Goal: Task Accomplishment & Management: Manage account settings

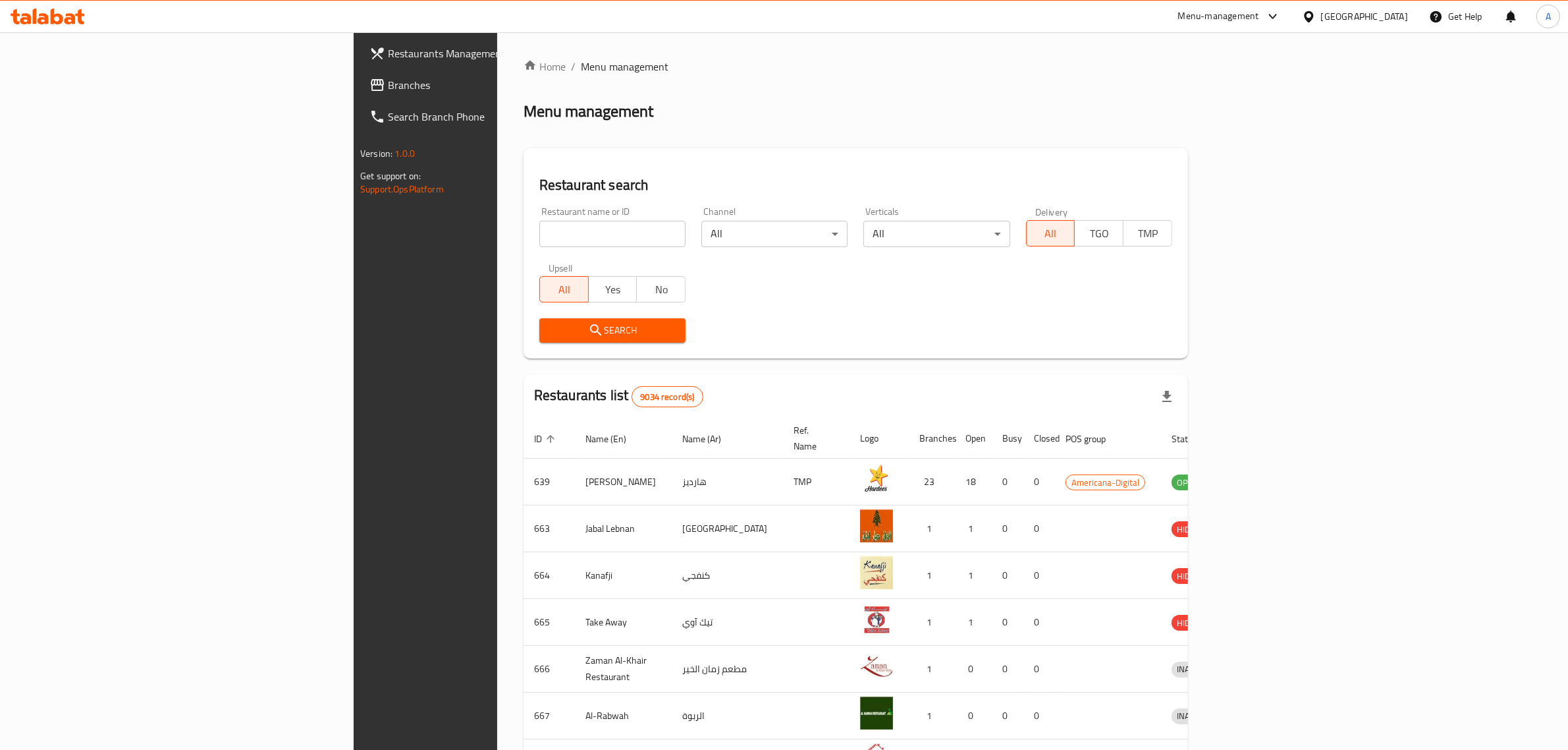
click at [1392, 17] on div "[GEOGRAPHIC_DATA]" at bounding box center [1365, 16] width 87 height 15
type input "e"
click at [1269, 102] on div "[GEOGRAPHIC_DATA]" at bounding box center [1309, 105] width 198 height 31
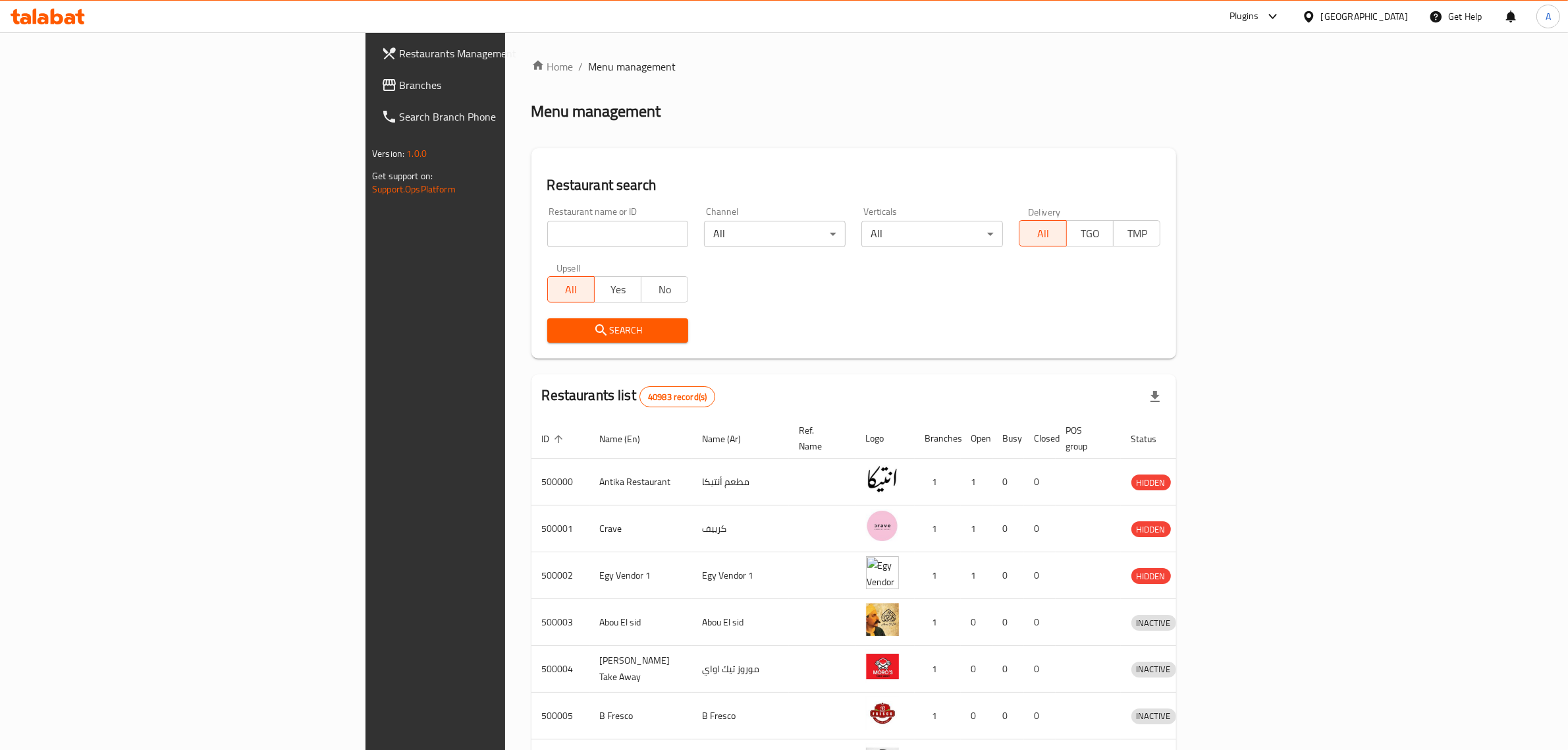
click at [400, 87] on span "Branches" at bounding box center [508, 85] width 217 height 16
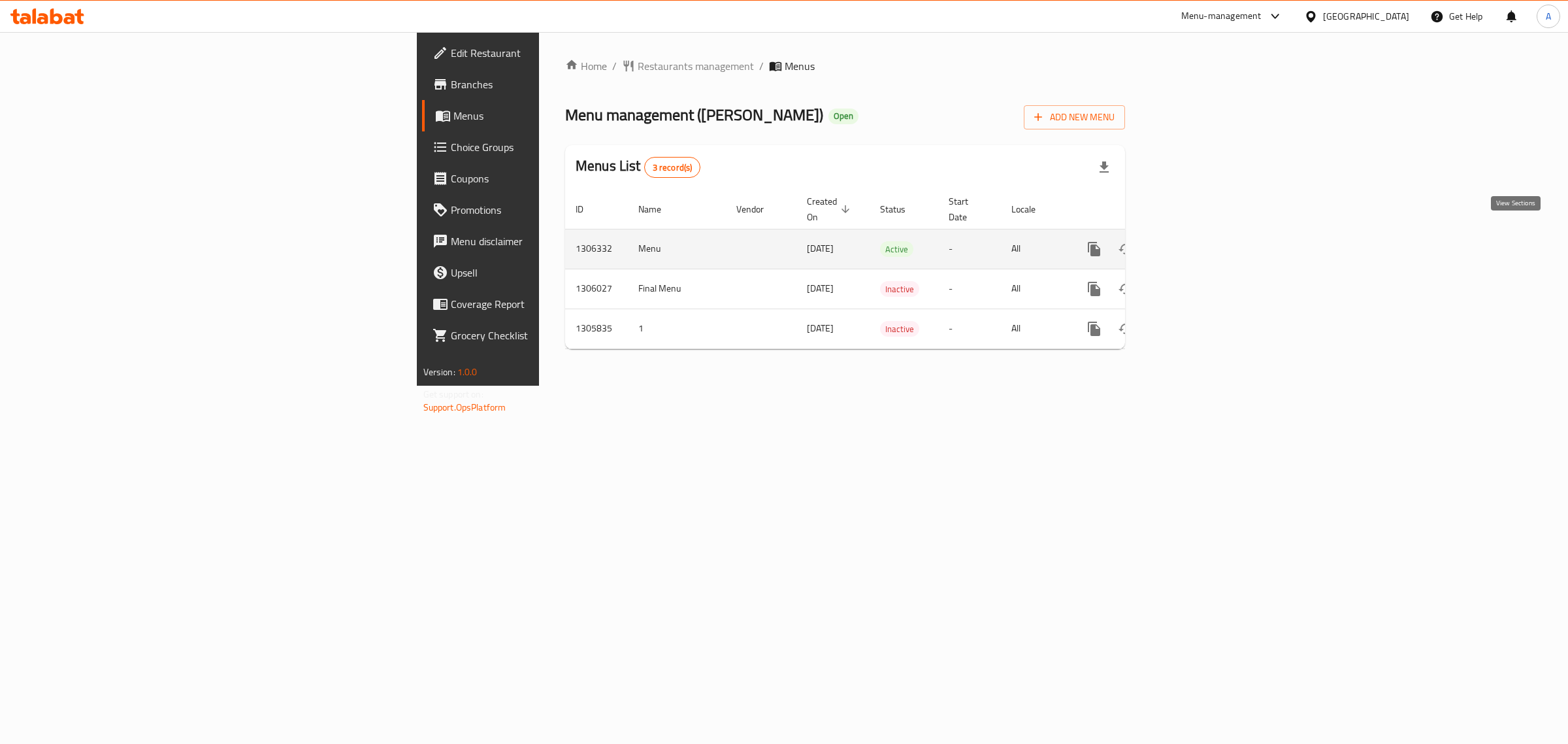
click at [1197, 241] on icon "enhanced table" at bounding box center [1189, 249] width 16 height 16
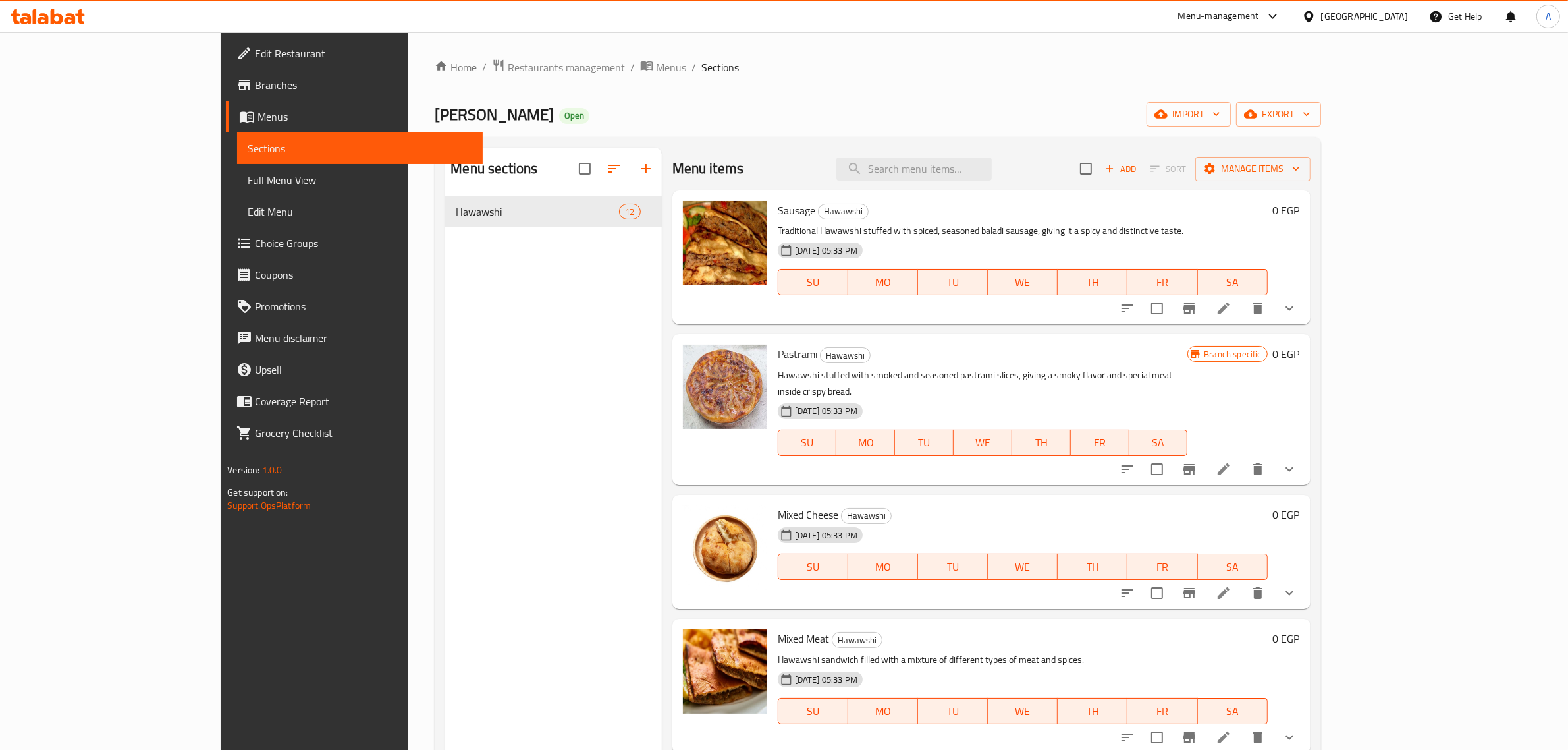
click at [248, 180] on span "Full Menu View" at bounding box center [360, 180] width 225 height 16
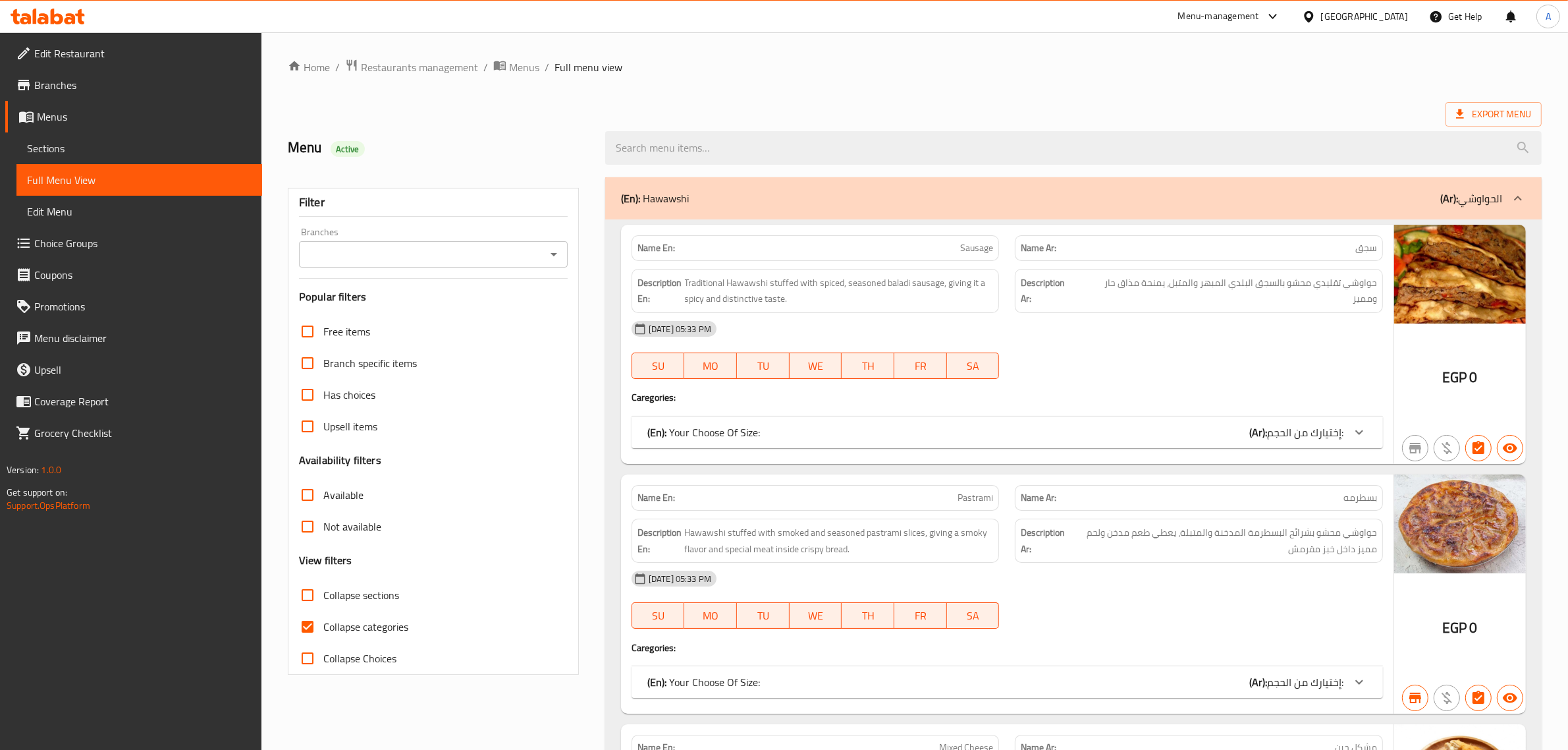
drag, startPoint x: 363, startPoint y: 607, endPoint x: 363, endPoint y: 623, distance: 16.0
click at [363, 606] on label "Collapse sections" at bounding box center [346, 595] width 107 height 32
click at [324, 606] on input "Collapse sections" at bounding box center [308, 595] width 32 height 32
checkbox input "true"
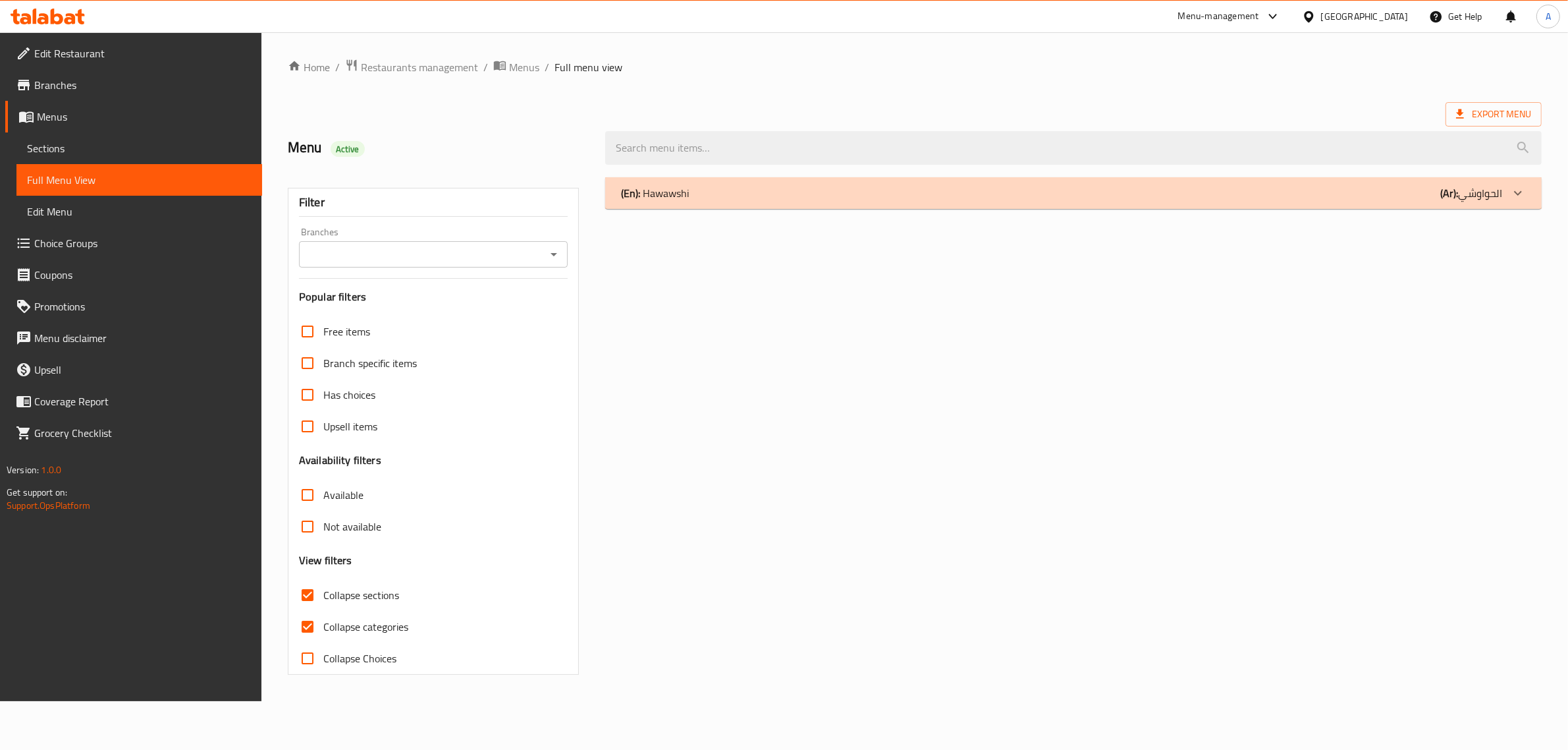
click at [363, 623] on span "Collapse categories" at bounding box center [366, 626] width 85 height 16
click at [324, 623] on input "Collapse categories" at bounding box center [308, 626] width 32 height 32
checkbox input "false"
click at [360, 610] on label "Collapse sections" at bounding box center [348, 595] width 107 height 32
click at [326, 610] on input "Collapse sections" at bounding box center [310, 595] width 32 height 32
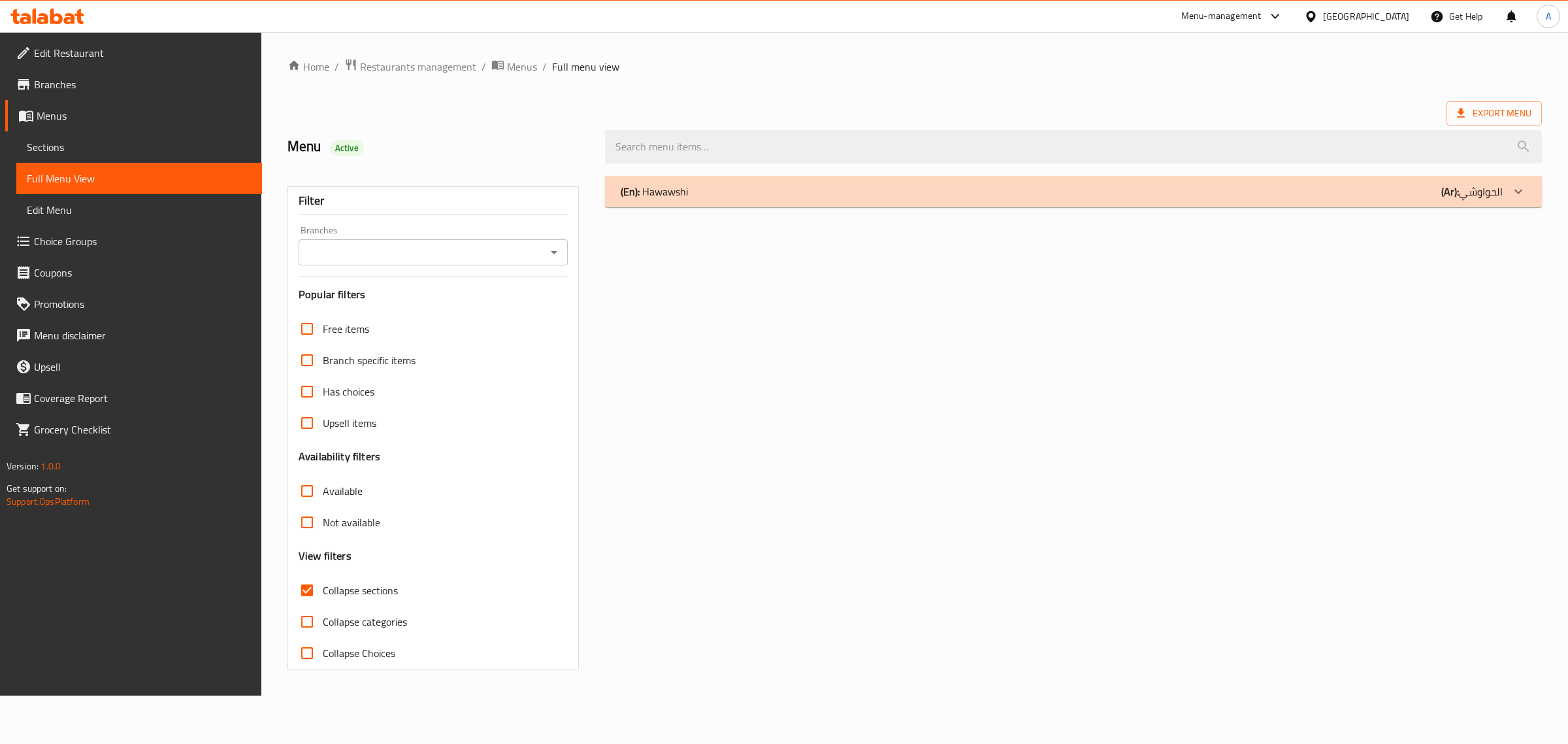
checkbox input "false"
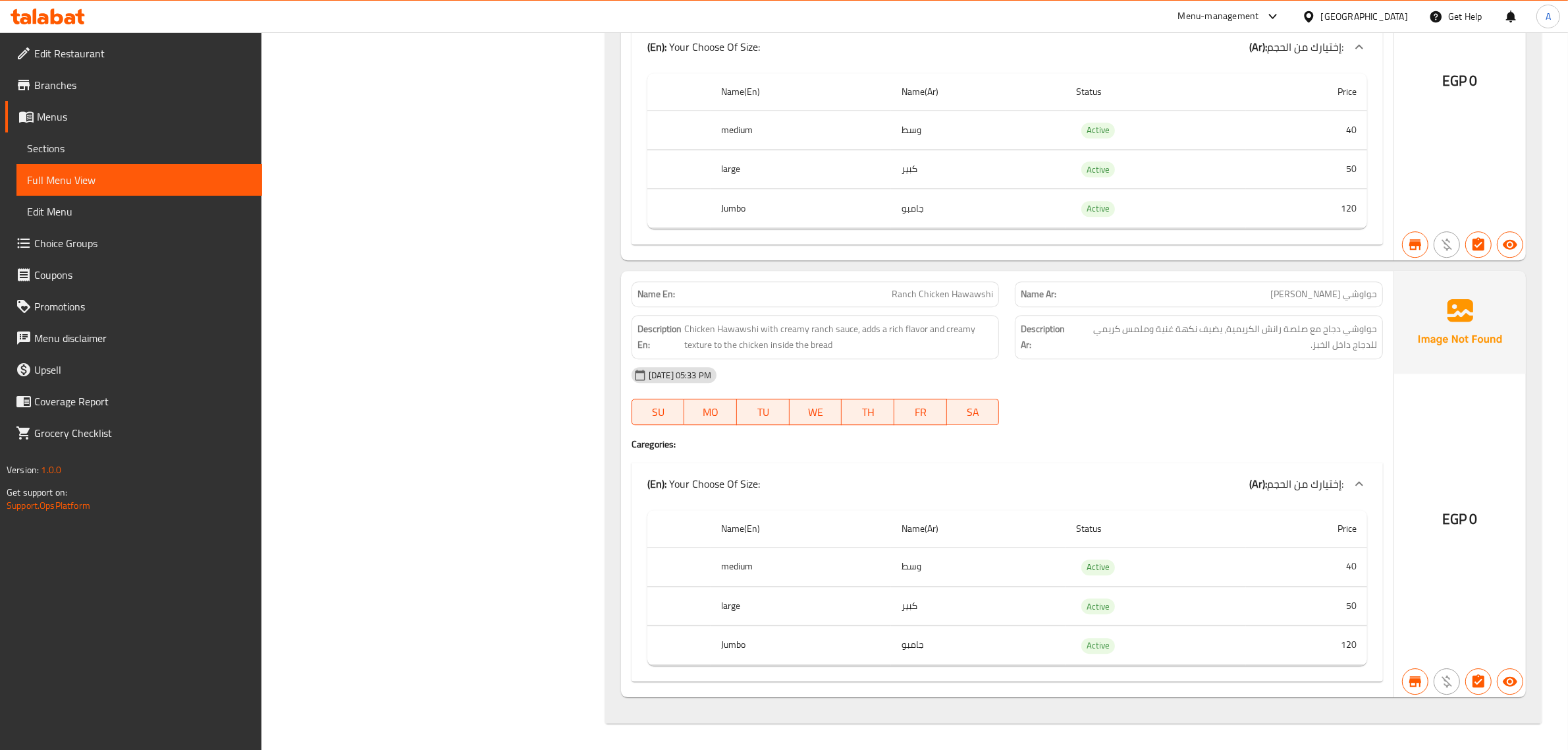
scroll to position [4836, 0]
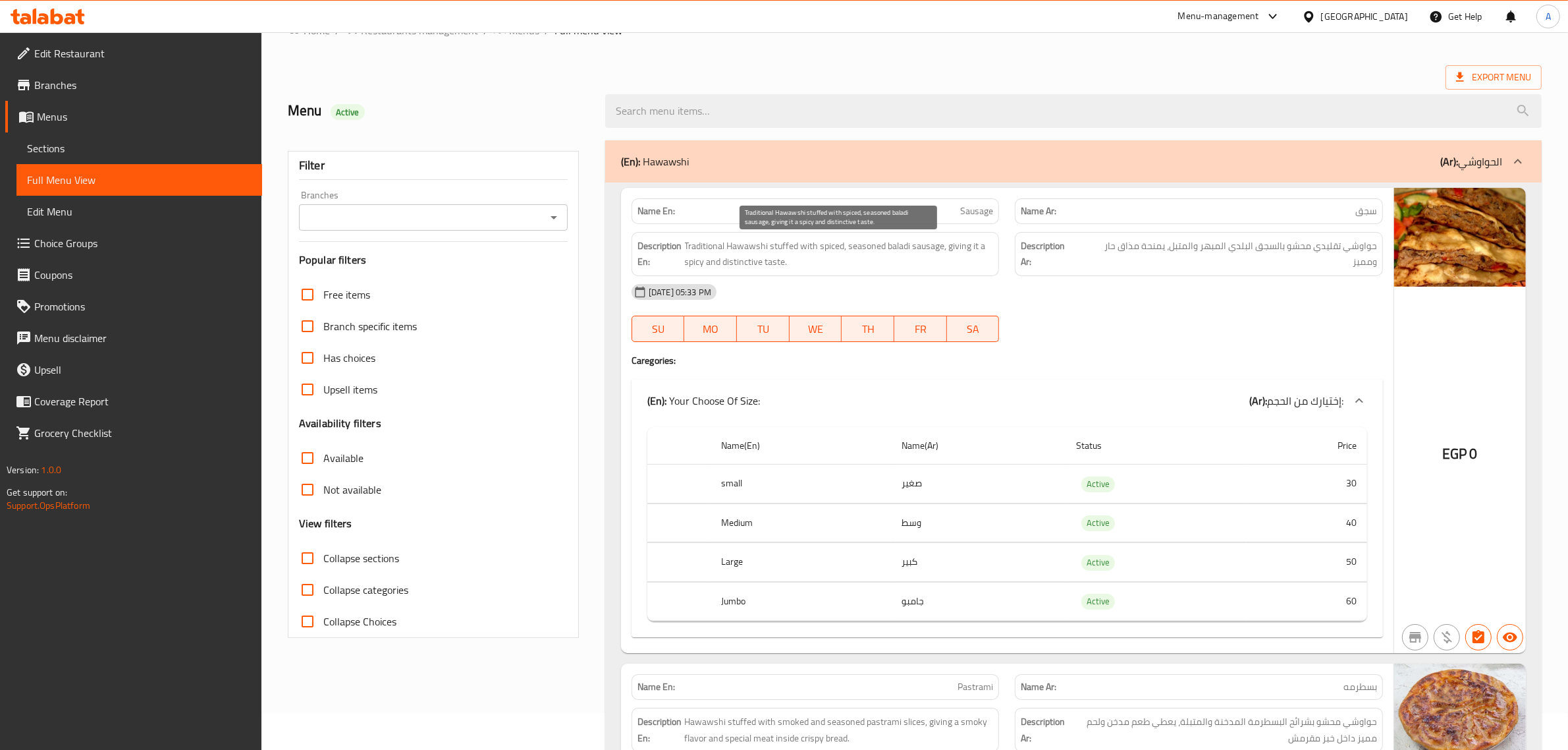
scroll to position [0, 0]
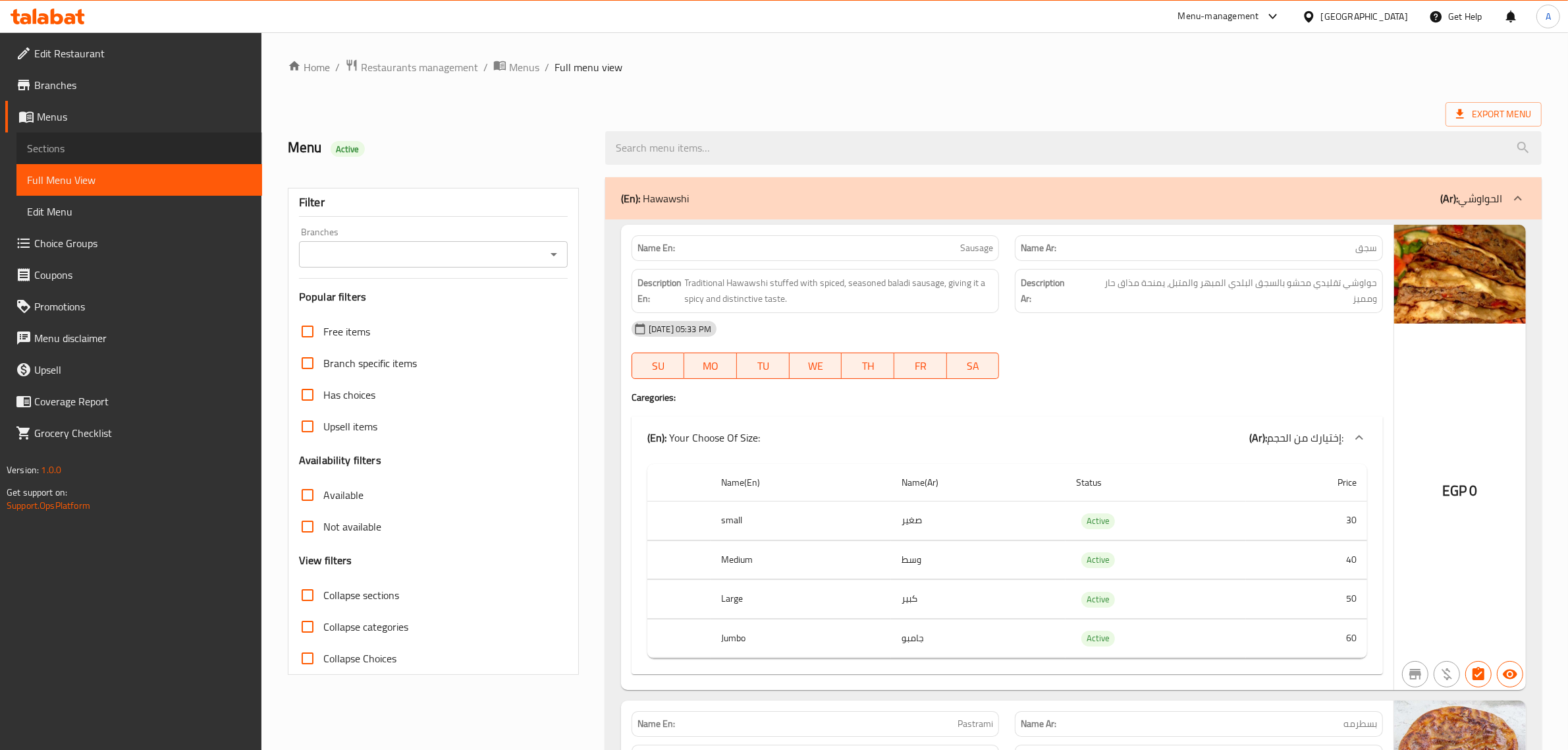
click at [99, 143] on span "Sections" at bounding box center [139, 149] width 225 height 16
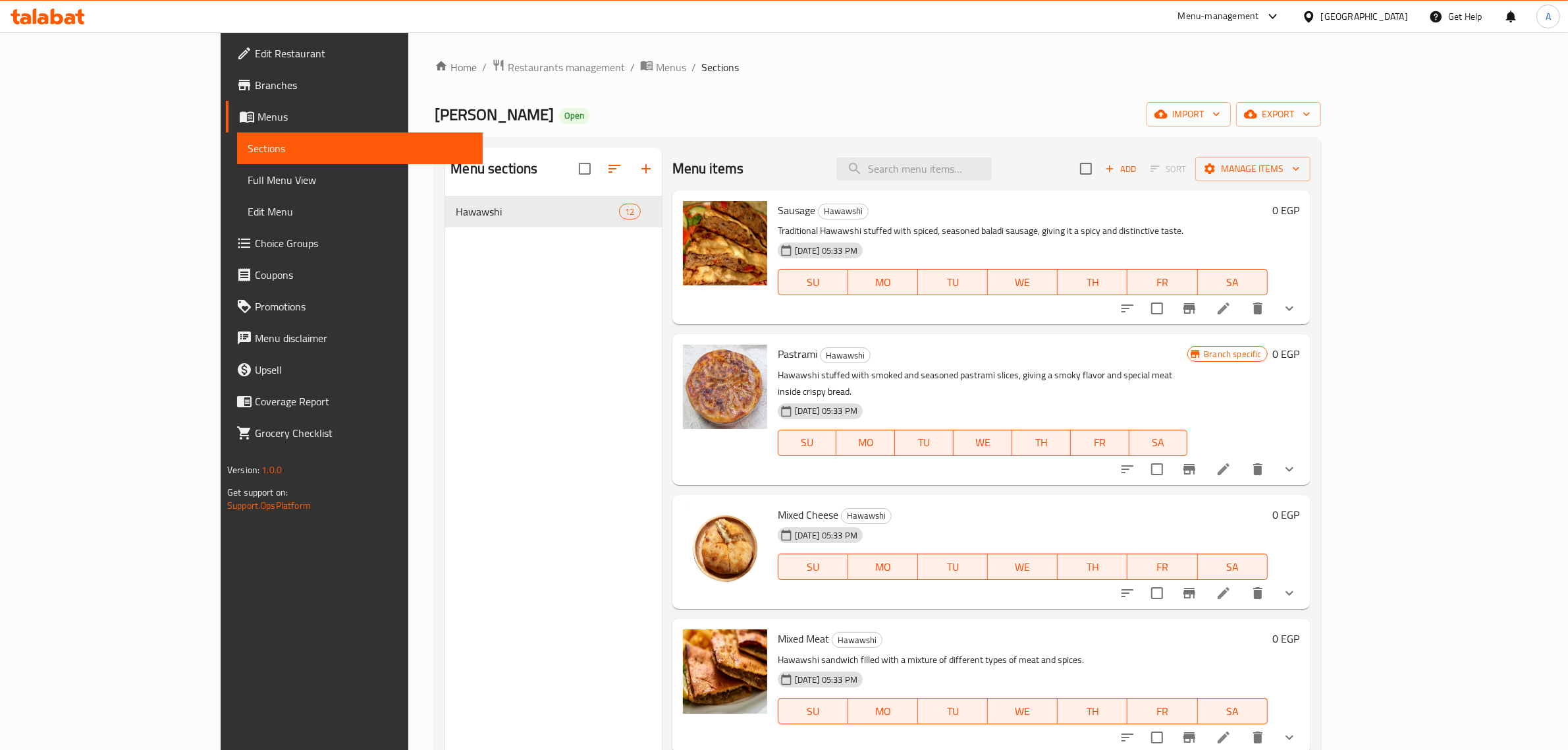
click at [258, 109] on span "Menus" at bounding box center [365, 117] width 215 height 16
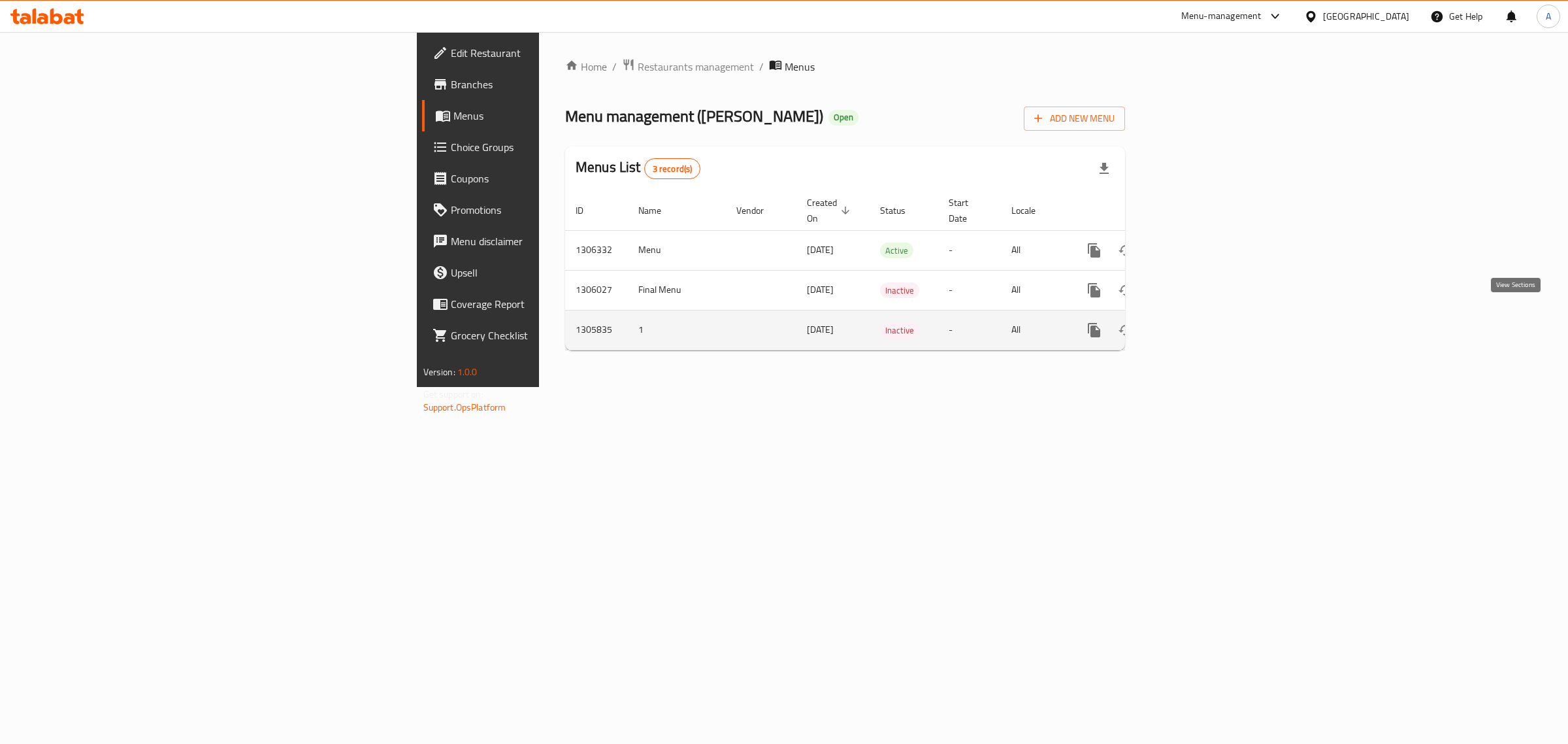
click at [1197, 322] on icon "enhanced table" at bounding box center [1189, 330] width 16 height 16
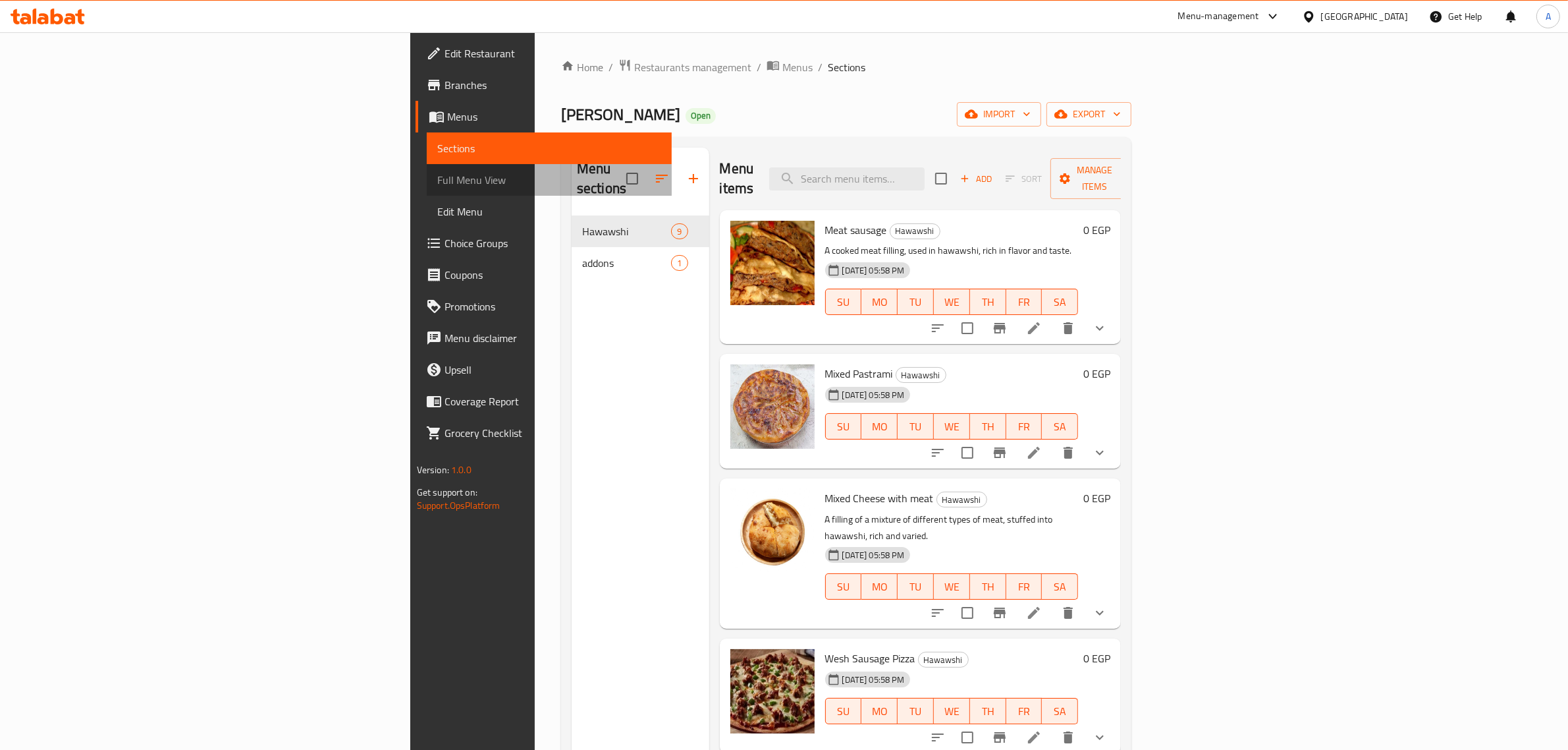
click at [438, 183] on span "Full Menu View" at bounding box center [550, 180] width 225 height 16
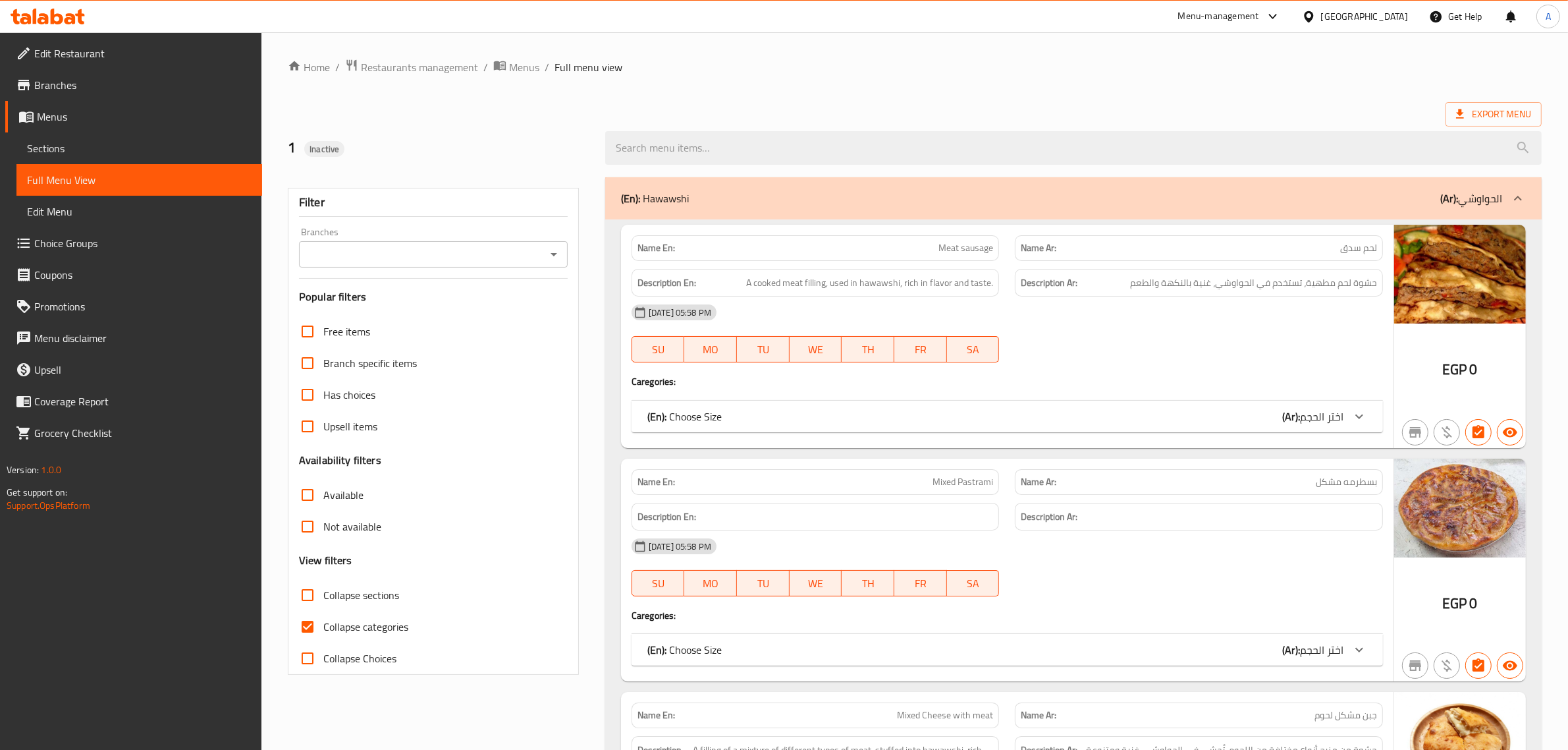
click at [351, 630] on span "Collapse categories" at bounding box center [366, 626] width 85 height 16
click at [324, 630] on input "Collapse categories" at bounding box center [308, 626] width 32 height 32
checkbox input "false"
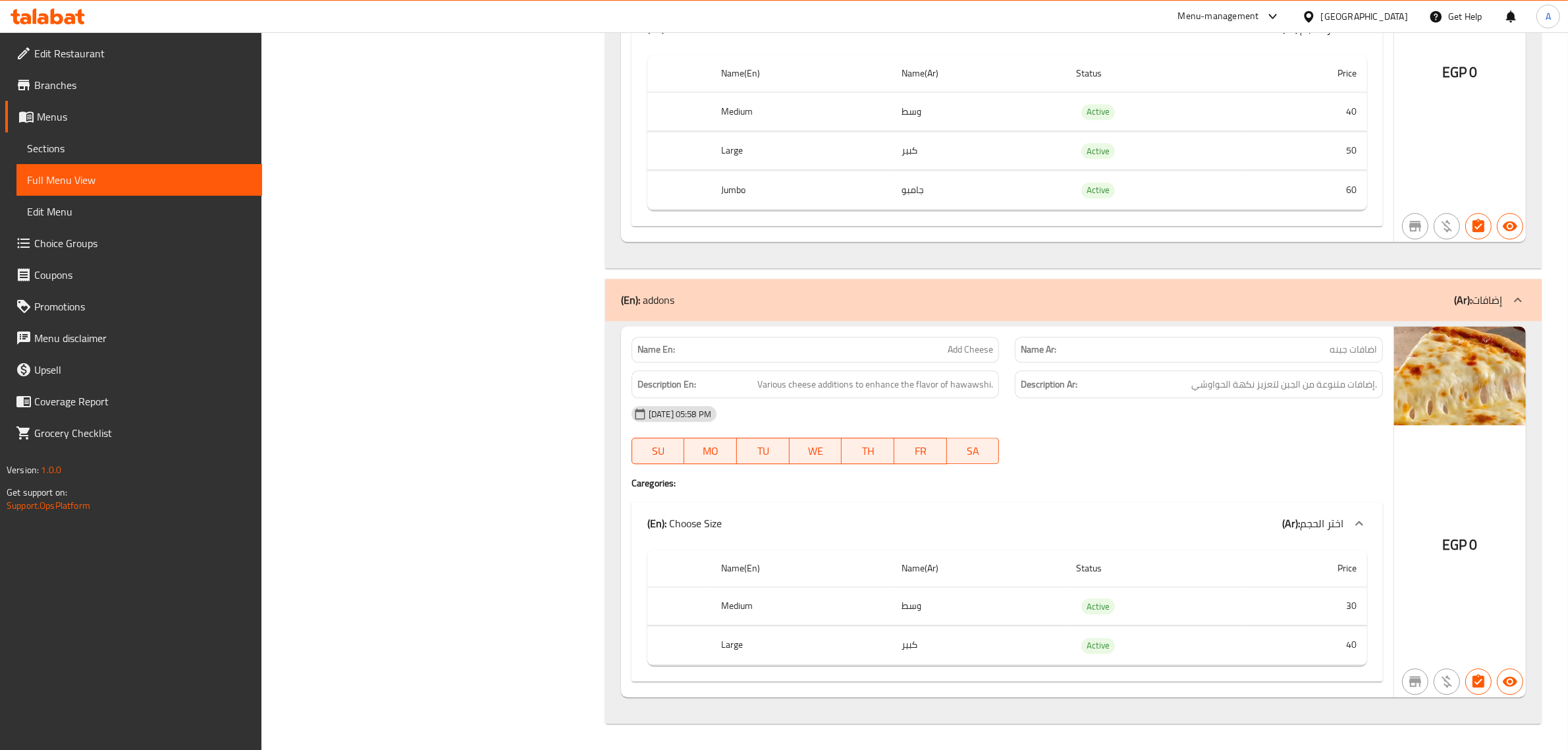
scroll to position [3918, 0]
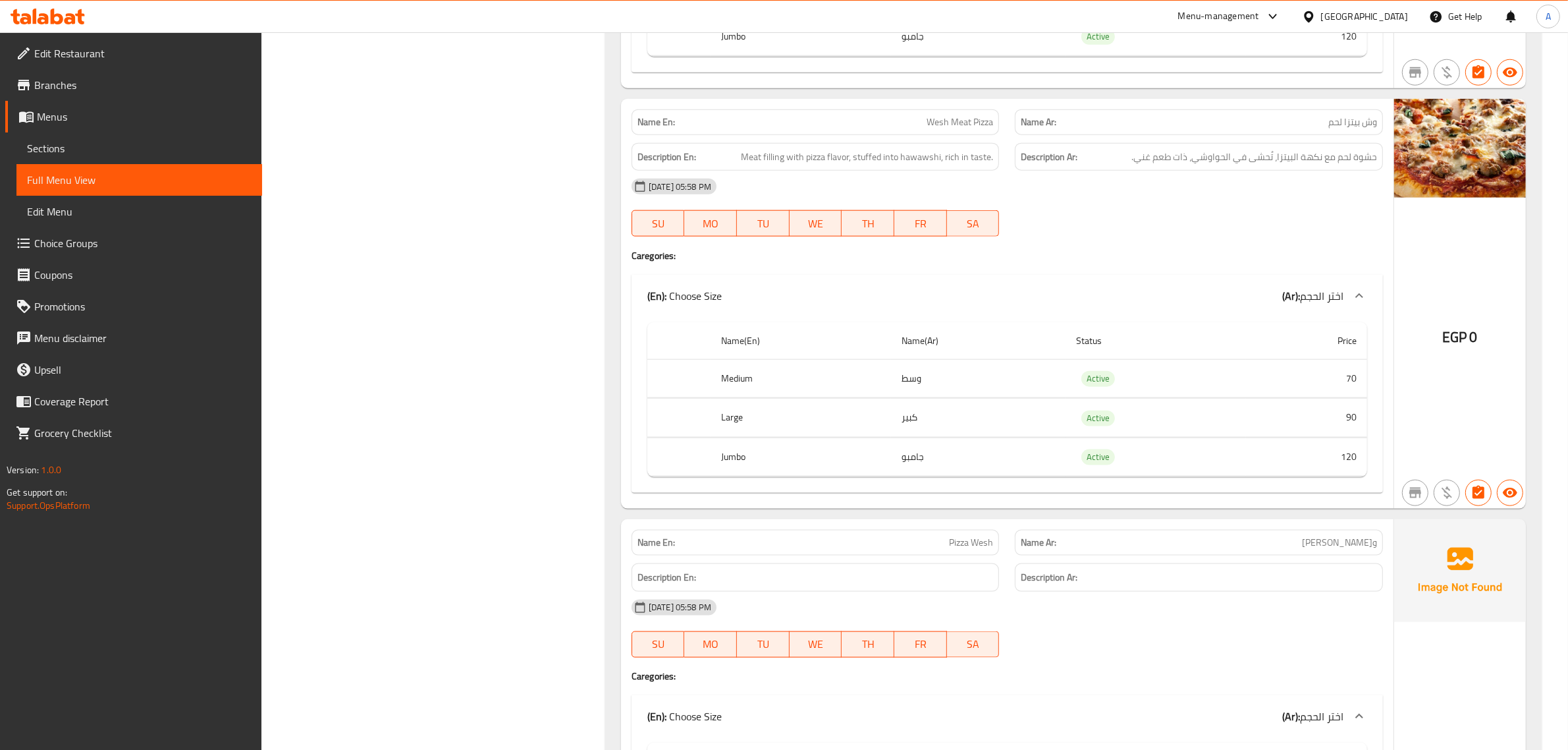
scroll to position [1530, 0]
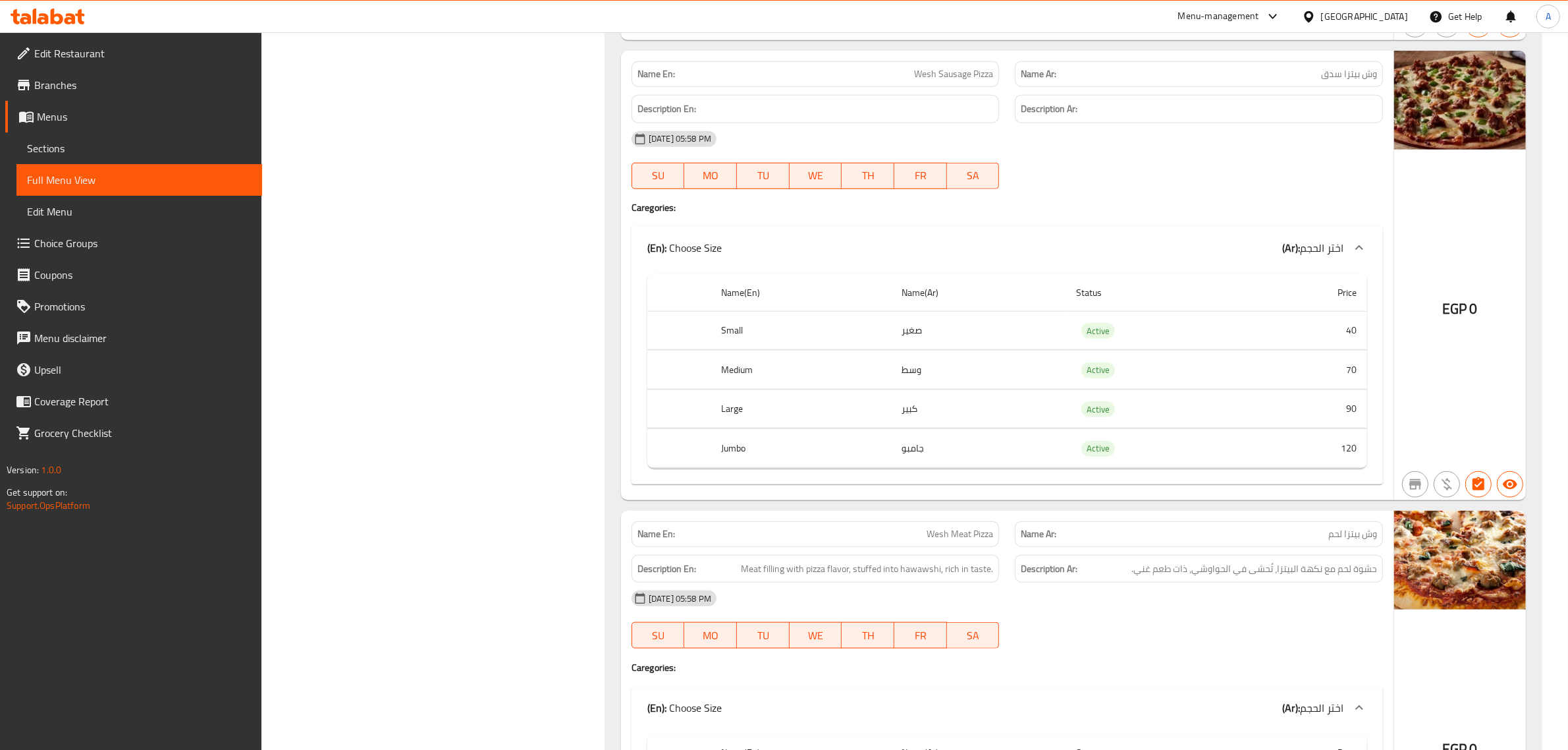
click at [1321, 10] on div at bounding box center [1311, 16] width 19 height 15
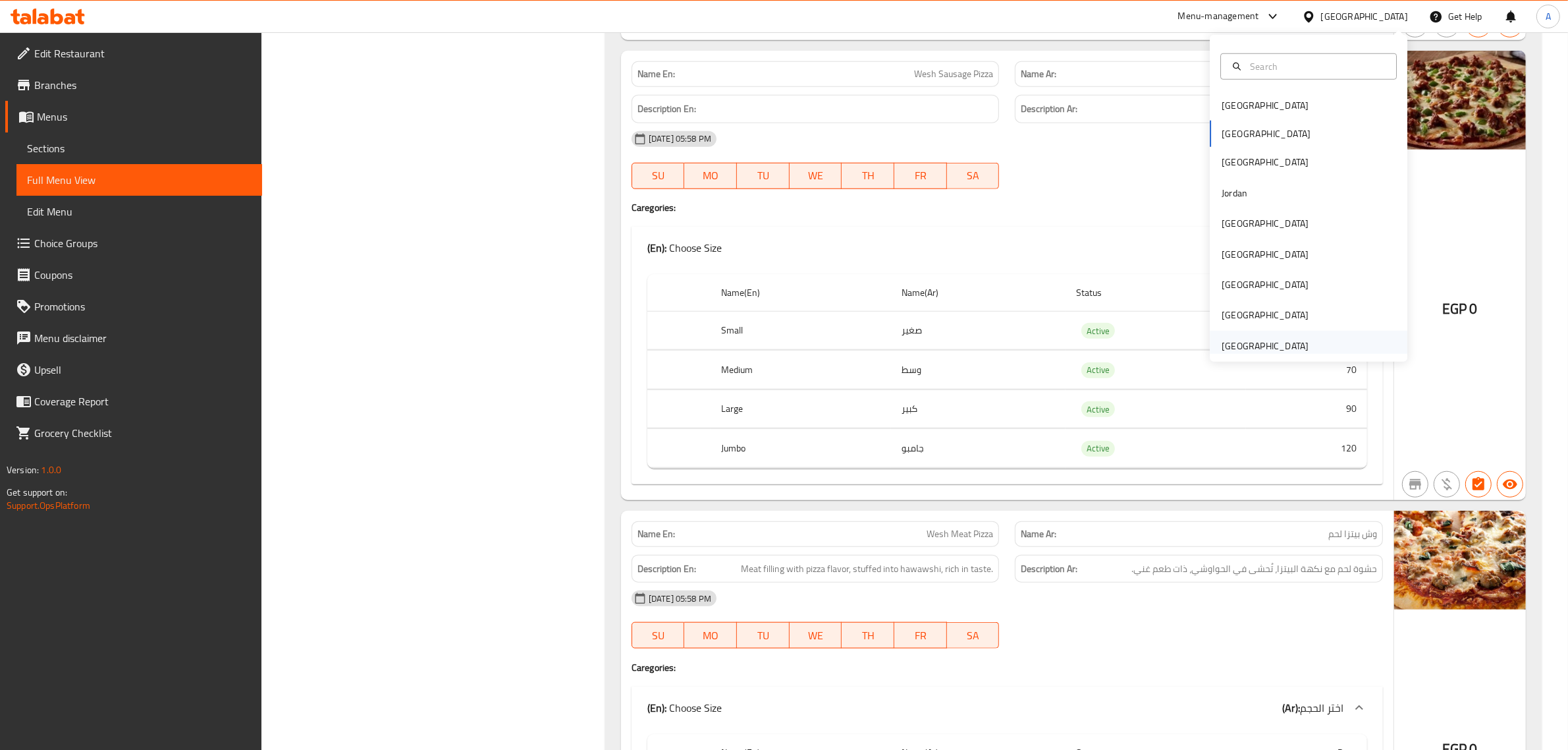
click at [1264, 340] on div "[GEOGRAPHIC_DATA]" at bounding box center [1266, 346] width 87 height 15
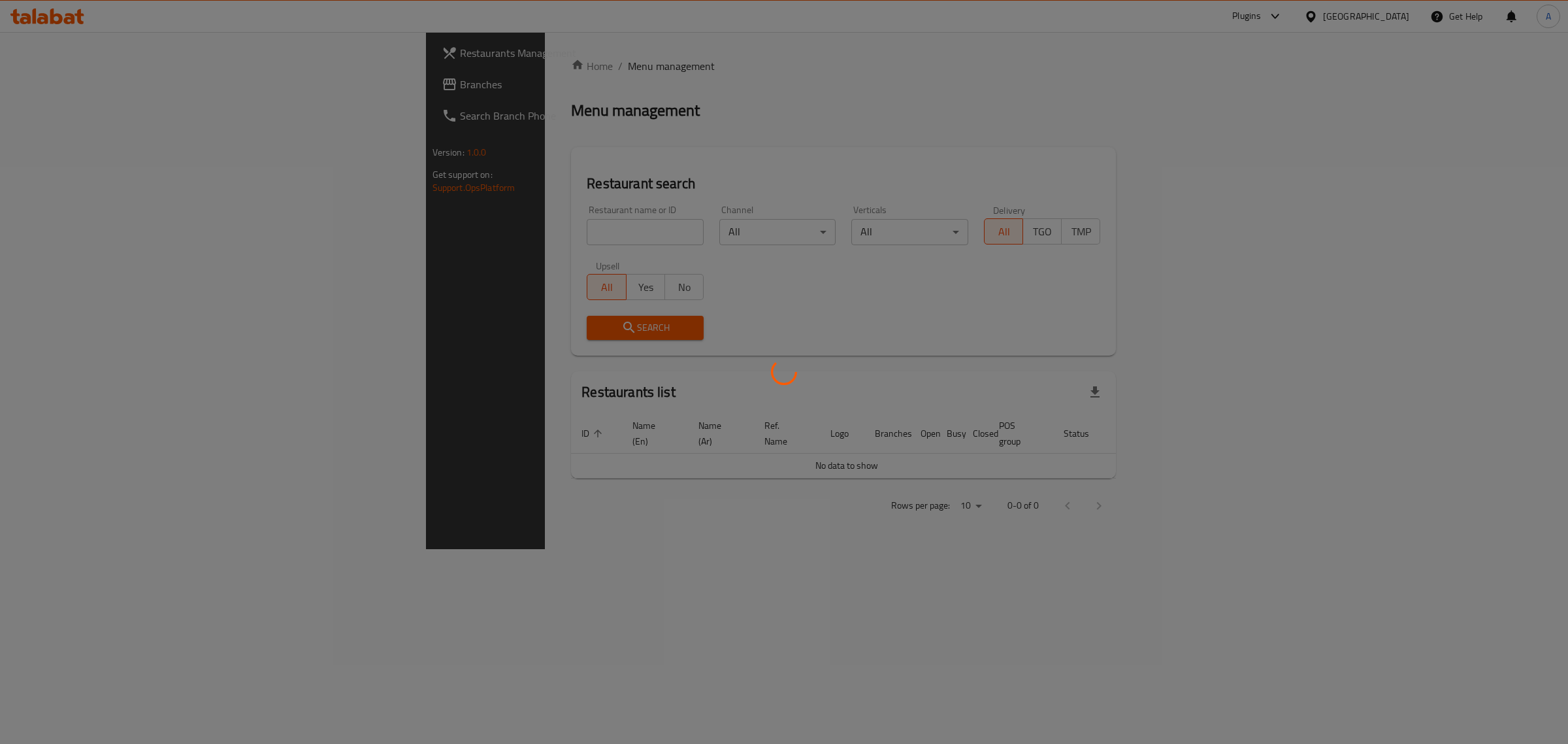
click at [71, 81] on div at bounding box center [784, 372] width 1568 height 744
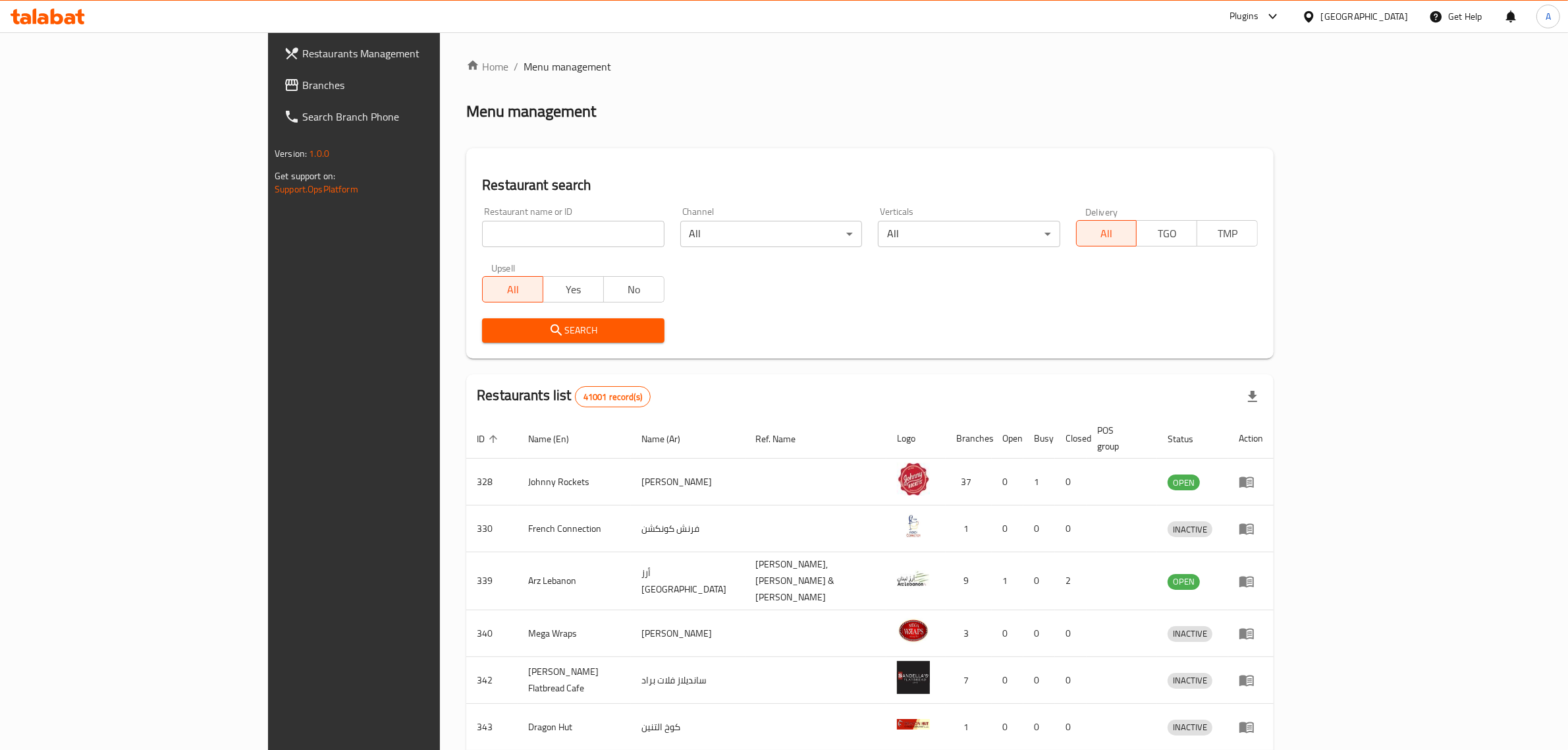
click at [302, 81] on span "Branches" at bounding box center [410, 85] width 217 height 16
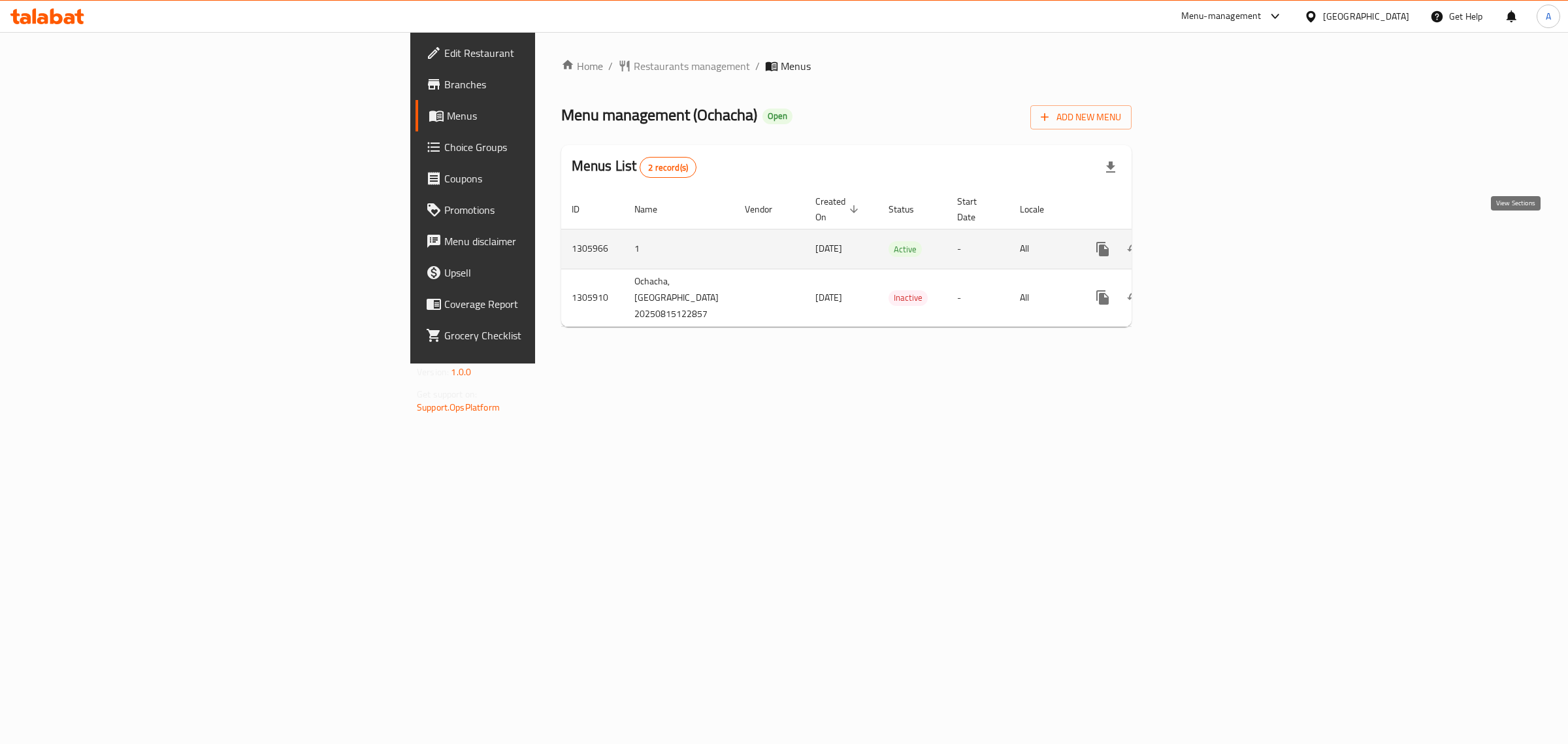
click at [1203, 243] on icon "enhanced table" at bounding box center [1197, 249] width 12 height 12
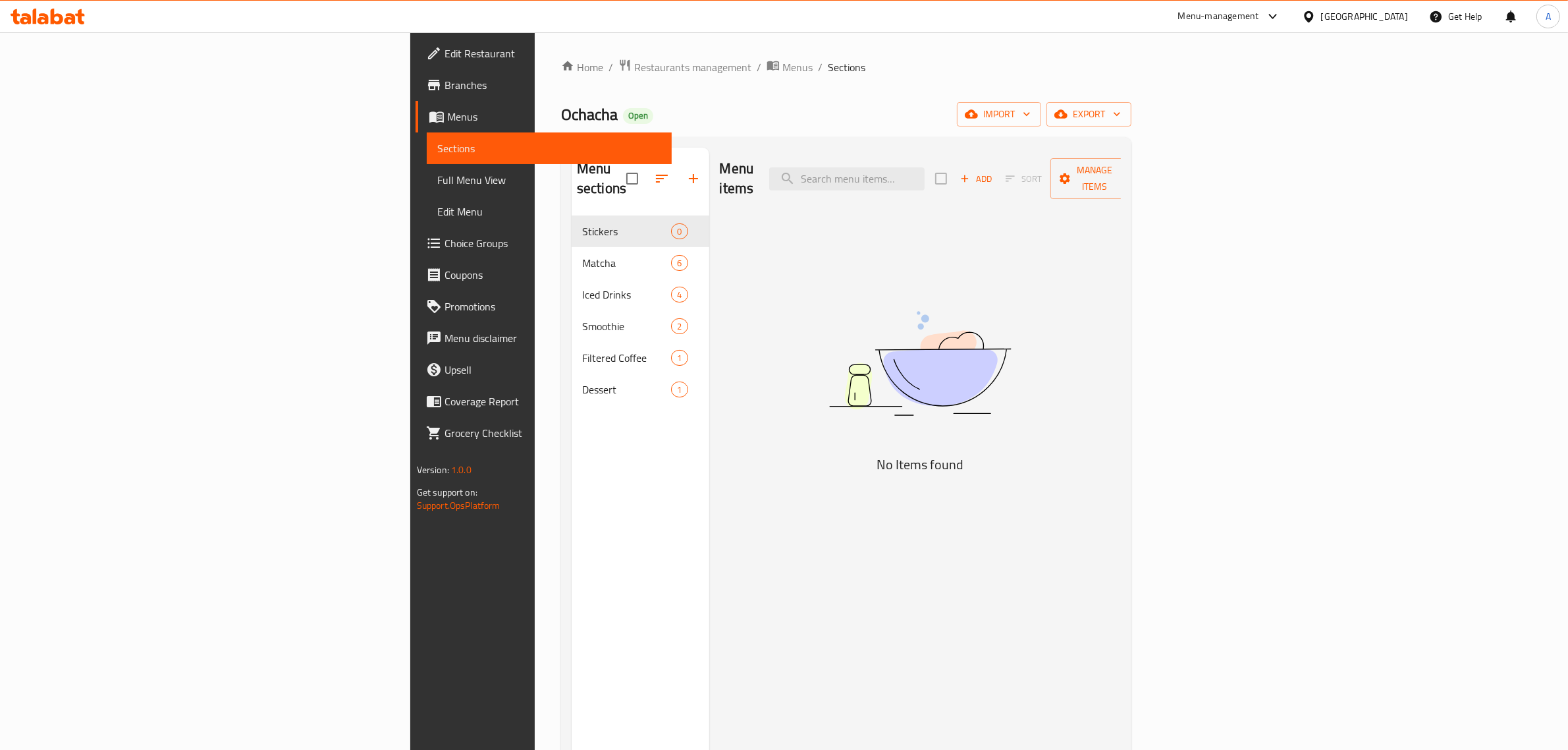
click at [438, 185] on span "Full Menu View" at bounding box center [550, 180] width 225 height 16
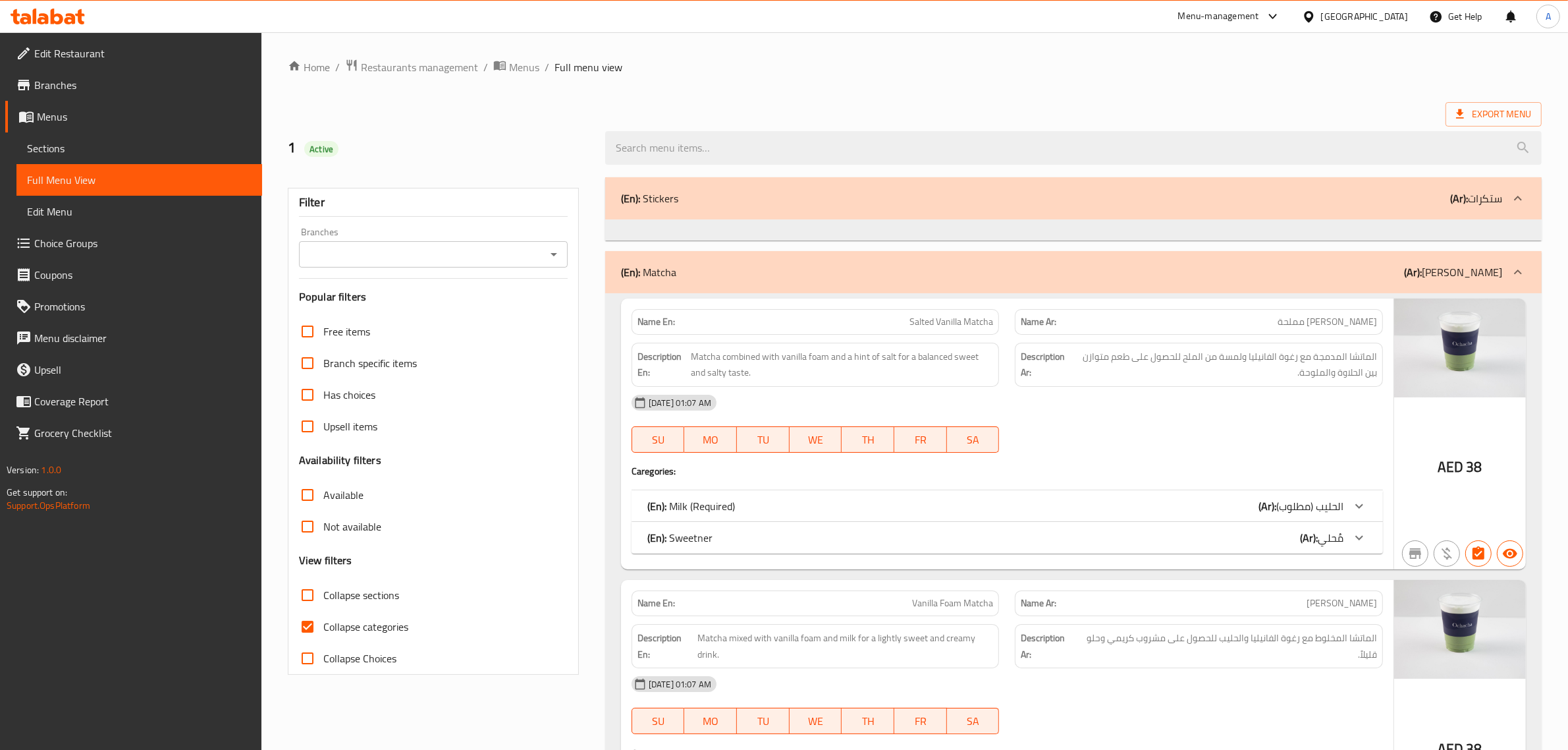
click at [333, 614] on label "Collapse categories" at bounding box center [351, 626] width 117 height 32
click at [324, 614] on input "Collapse categories" at bounding box center [308, 626] width 32 height 32
checkbox input "false"
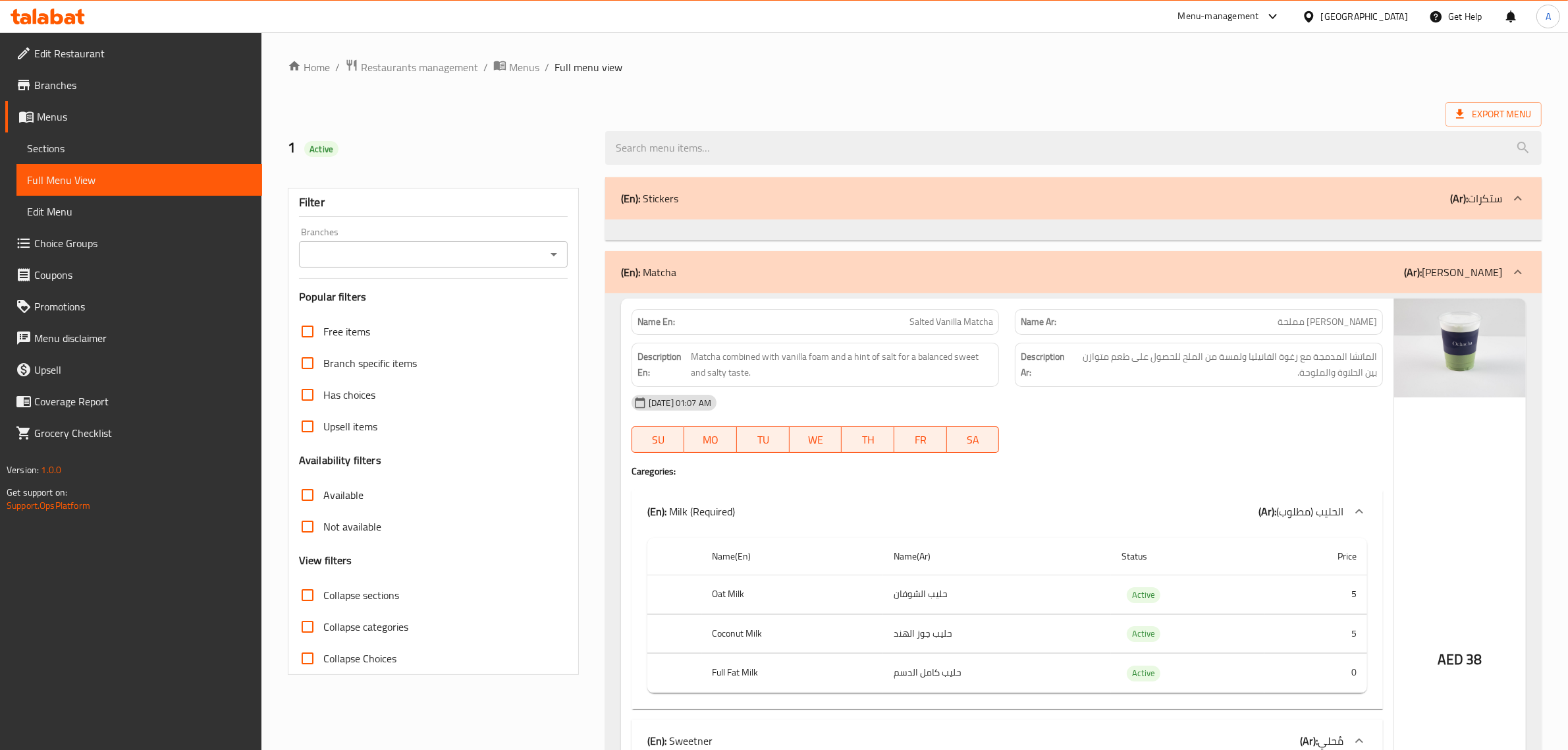
click at [729, 66] on ol "Home / Restaurants management / Menus / Full menu view" at bounding box center [915, 66] width 1254 height 17
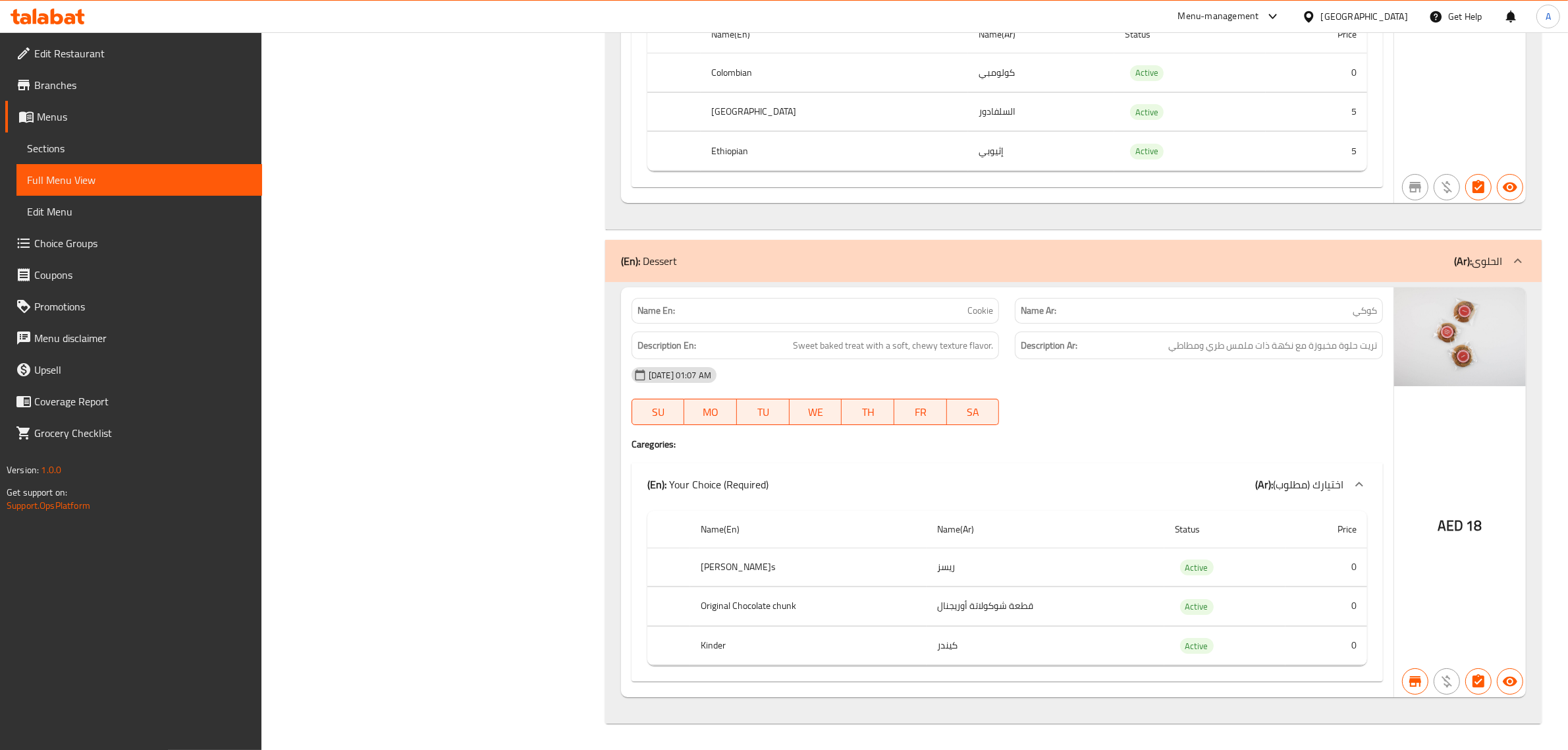
scroll to position [6293, 0]
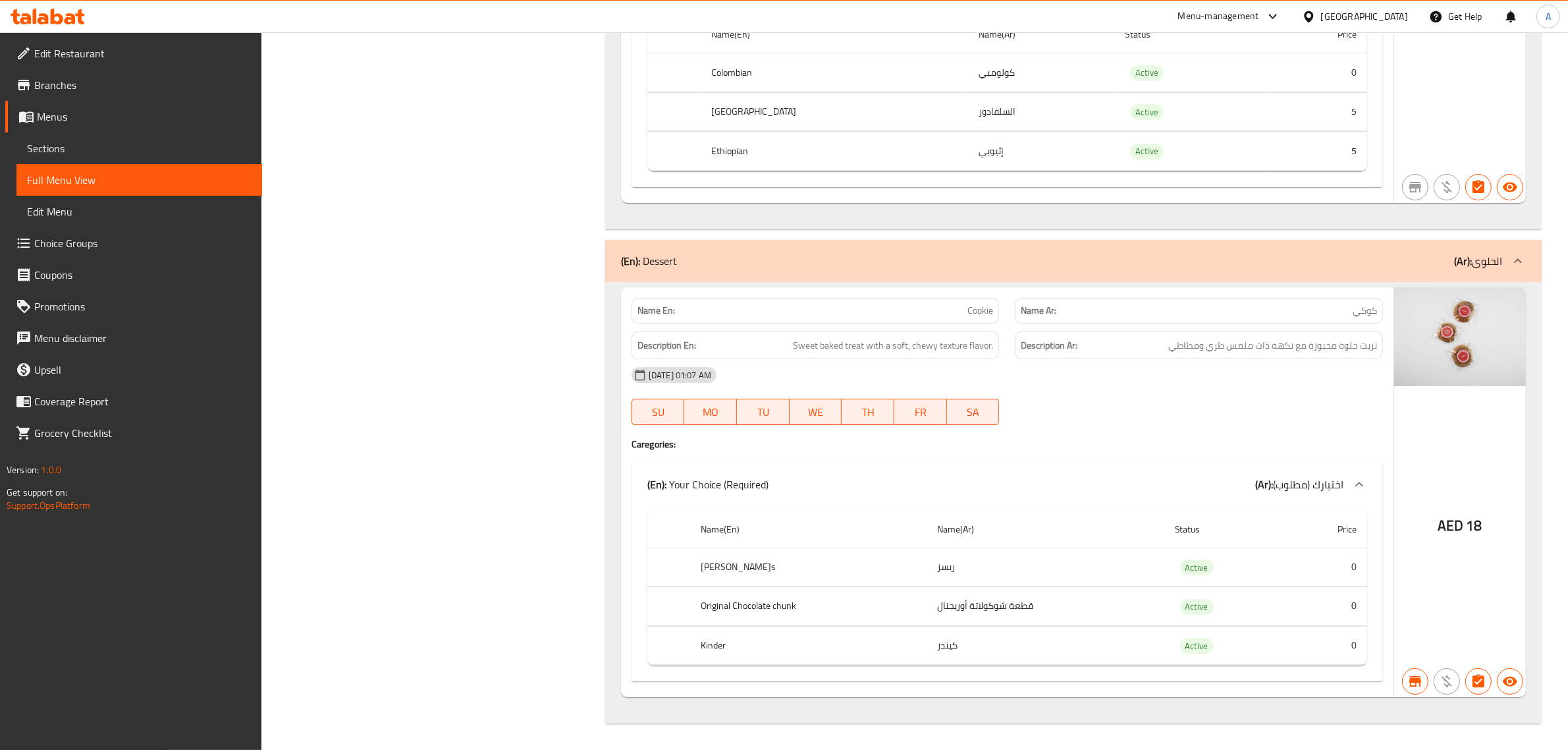
scroll to position [6293, 0]
